Goal: Information Seeking & Learning: Learn about a topic

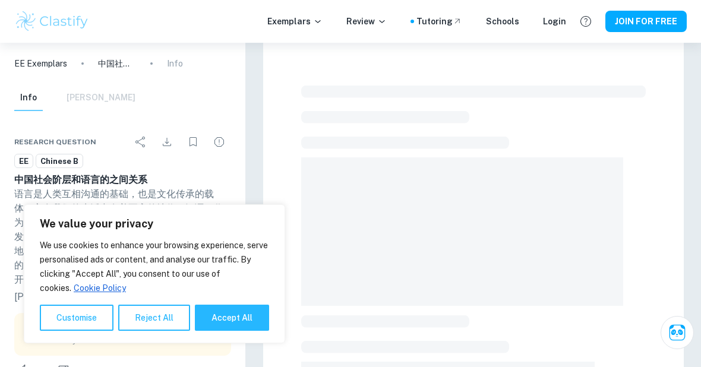
click at [159, 331] on button "Reject All" at bounding box center [154, 318] width 72 height 26
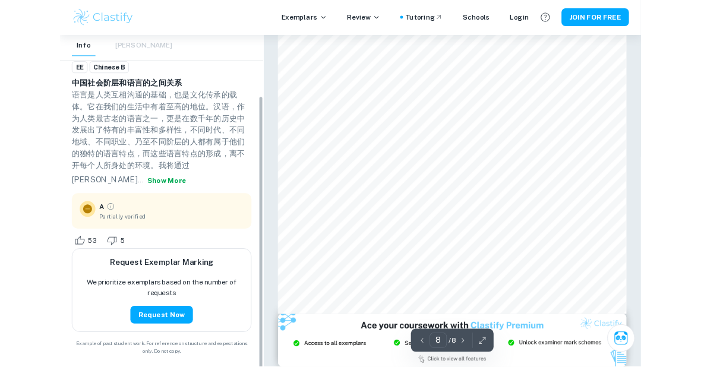
scroll to position [89, 0]
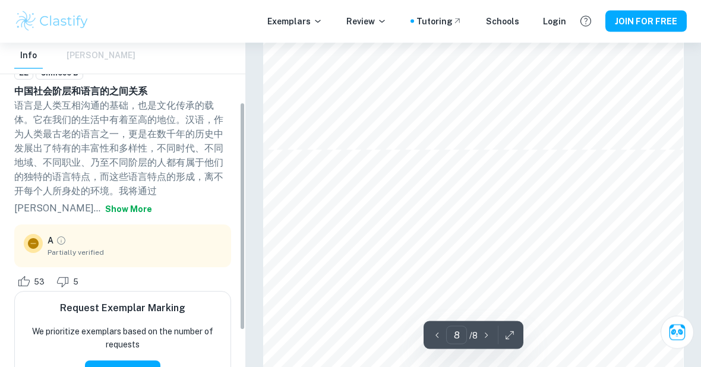
type input "7"
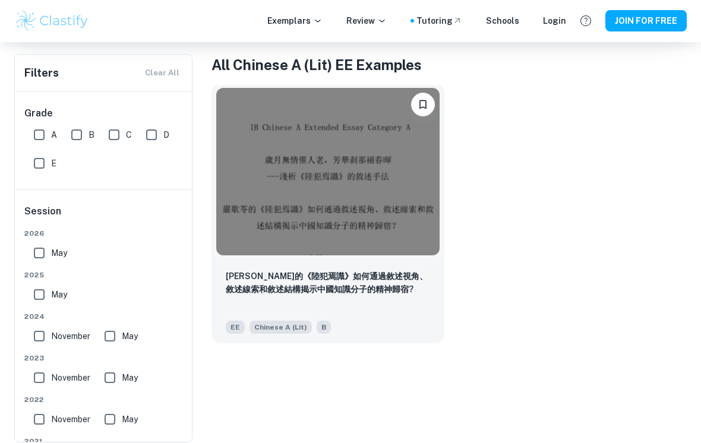
scroll to position [238, 0]
click at [339, 226] on img at bounding box center [327, 171] width 223 height 167
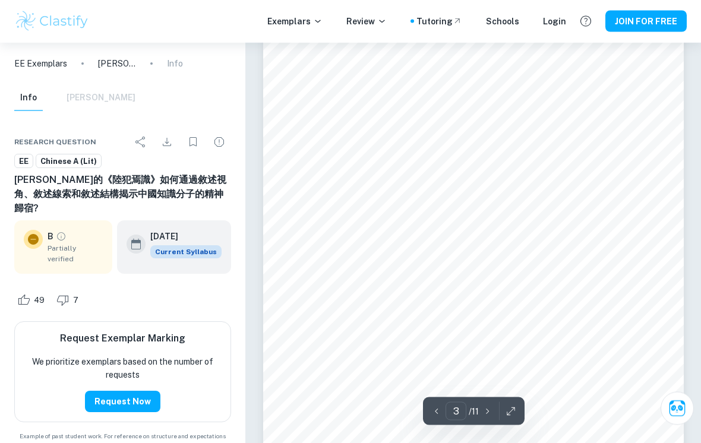
scroll to position [1377, 0]
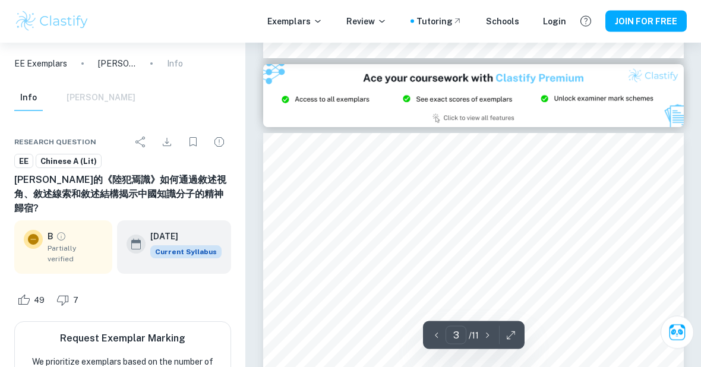
type input "2"
